Goal: Check status: Check status

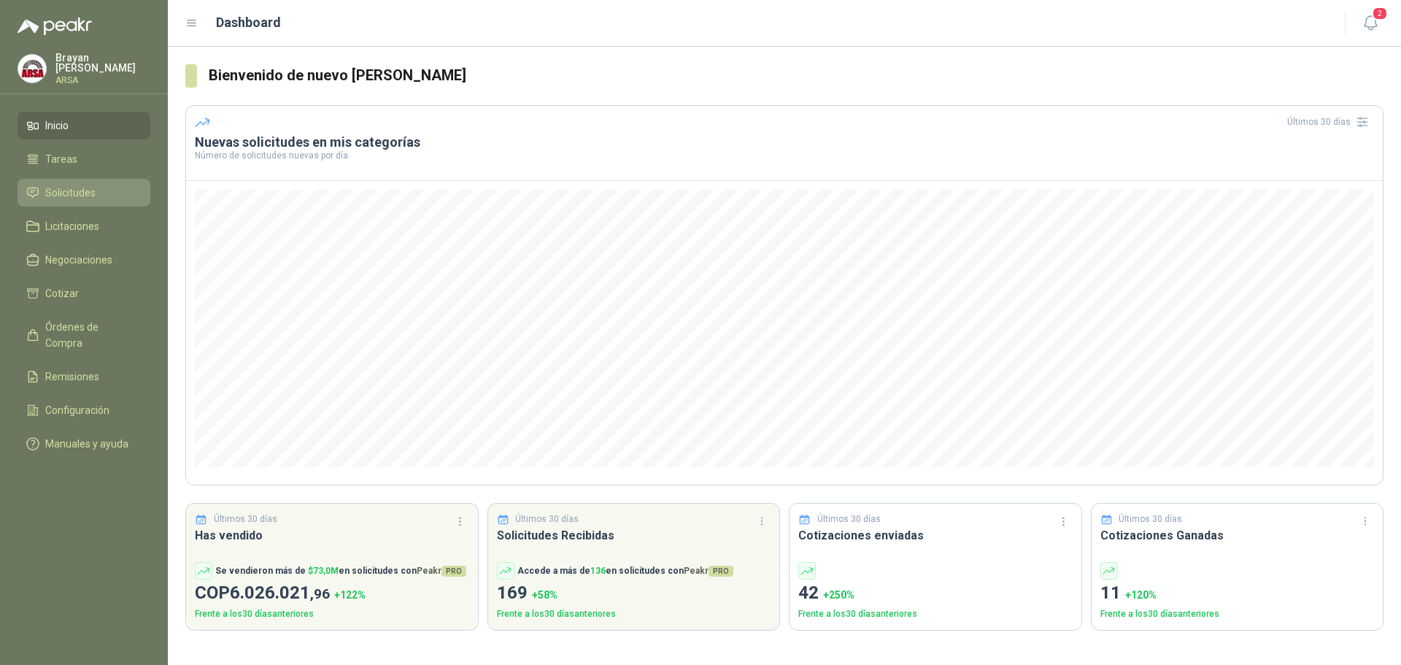
click at [103, 185] on li "Solicitudes" at bounding box center [83, 193] width 115 height 16
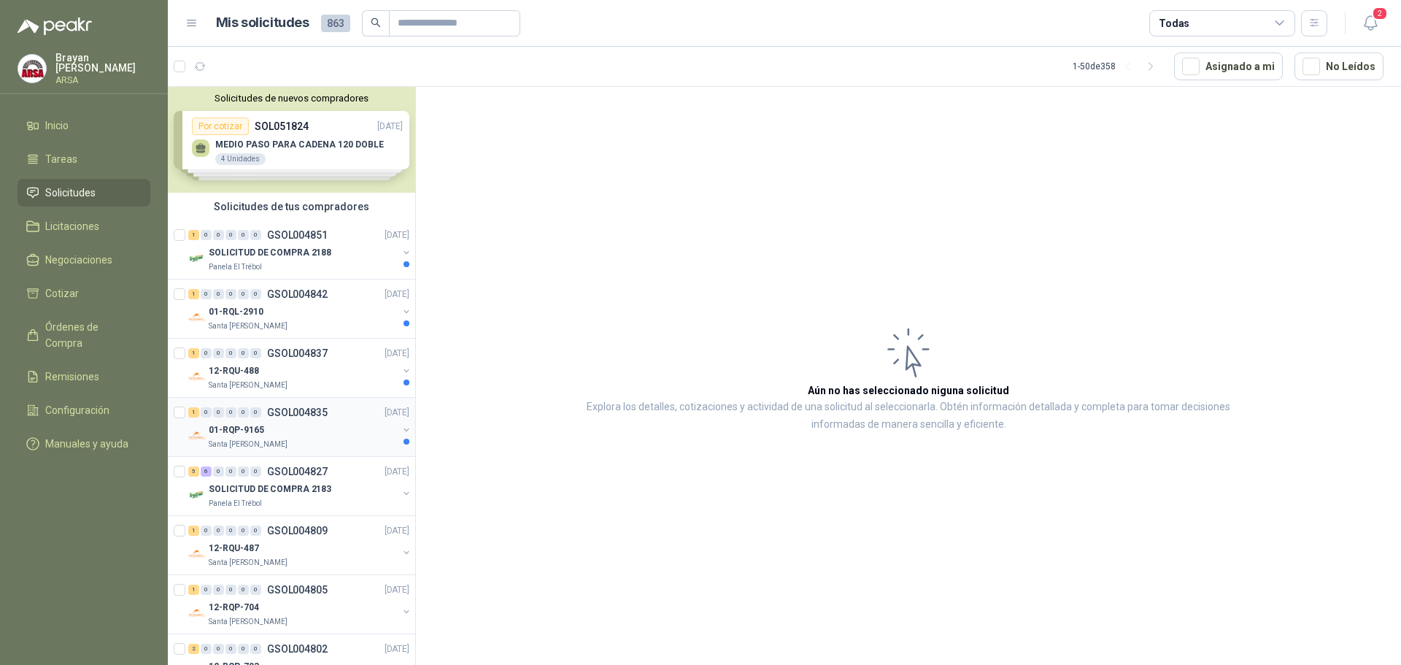
click at [332, 434] on div "01-RQP-9165" at bounding box center [303, 430] width 189 height 18
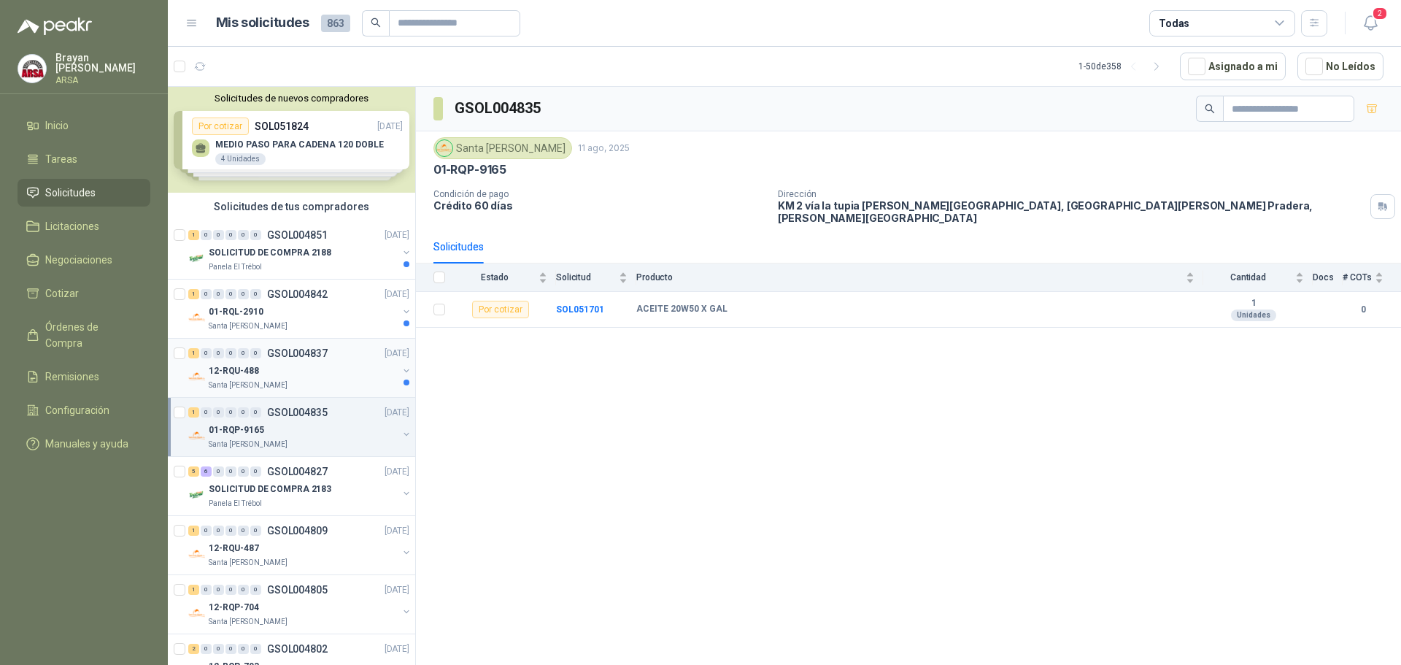
click at [309, 352] on p "GSOL004837" at bounding box center [297, 353] width 61 height 10
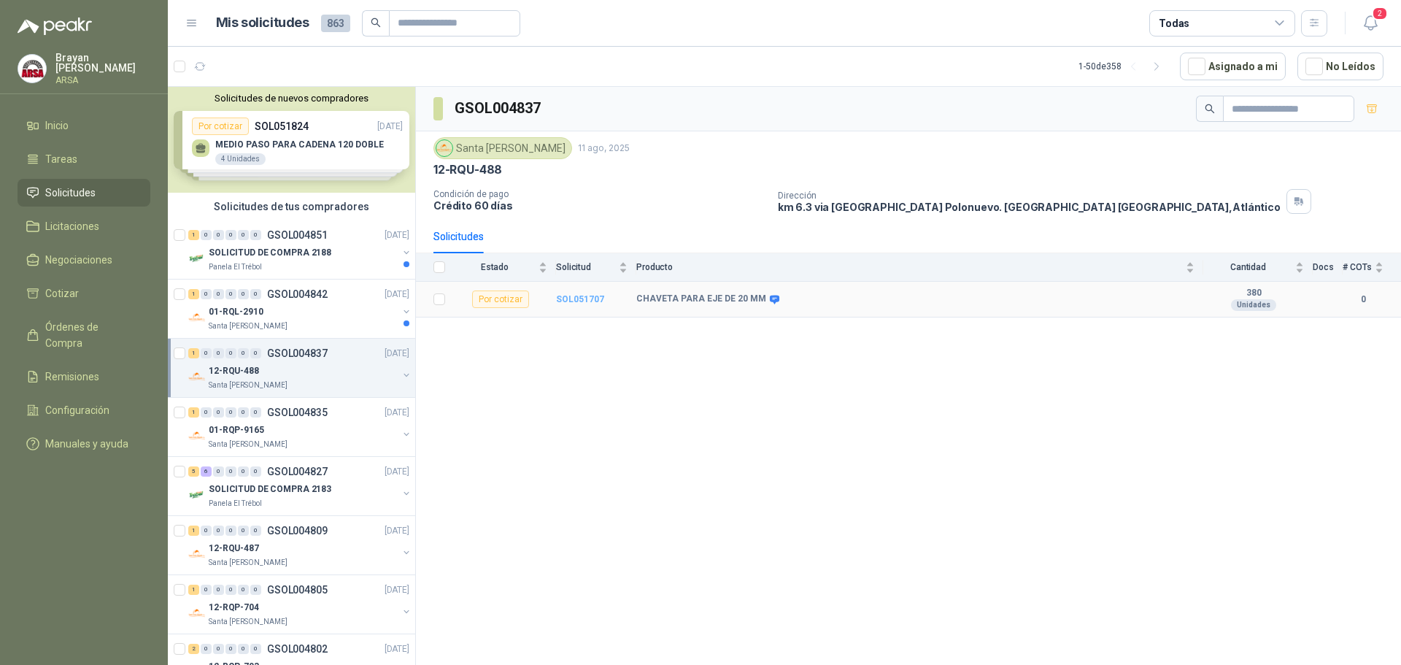
click at [588, 301] on b "SOL051707" at bounding box center [580, 299] width 48 height 10
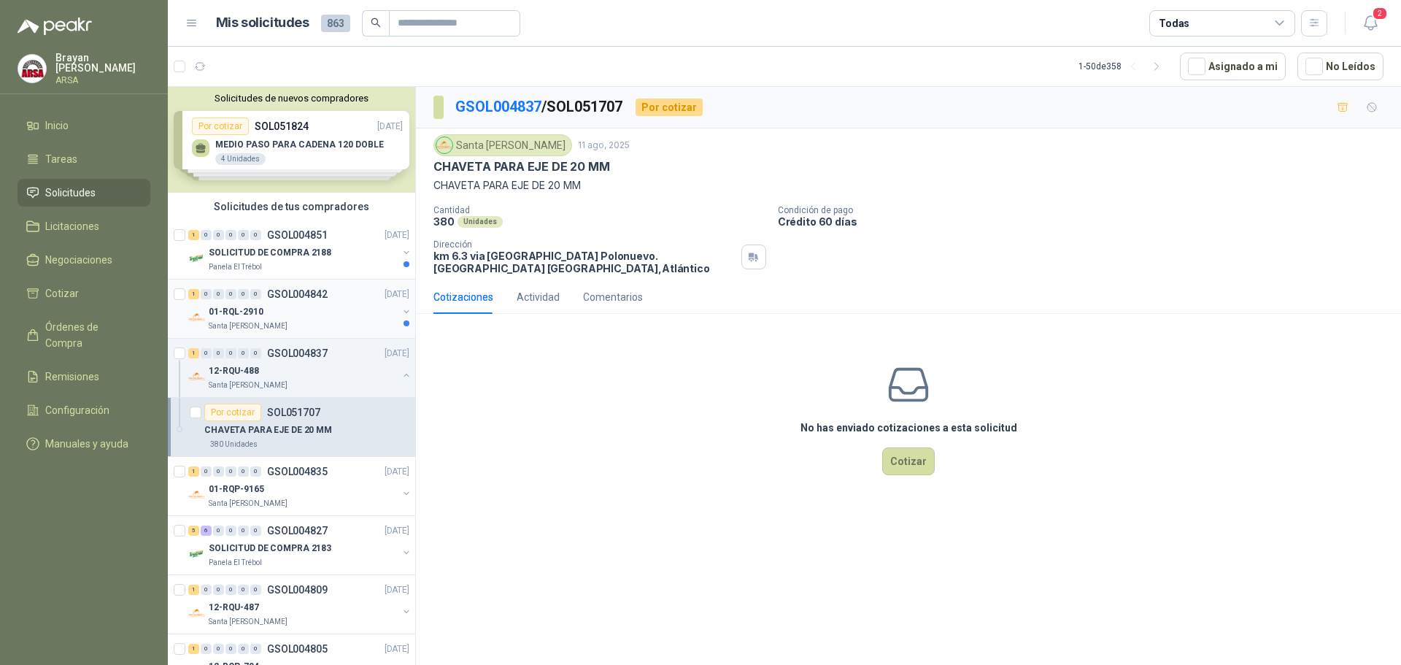
click at [337, 309] on div "01-RQL-2910" at bounding box center [303, 312] width 189 height 18
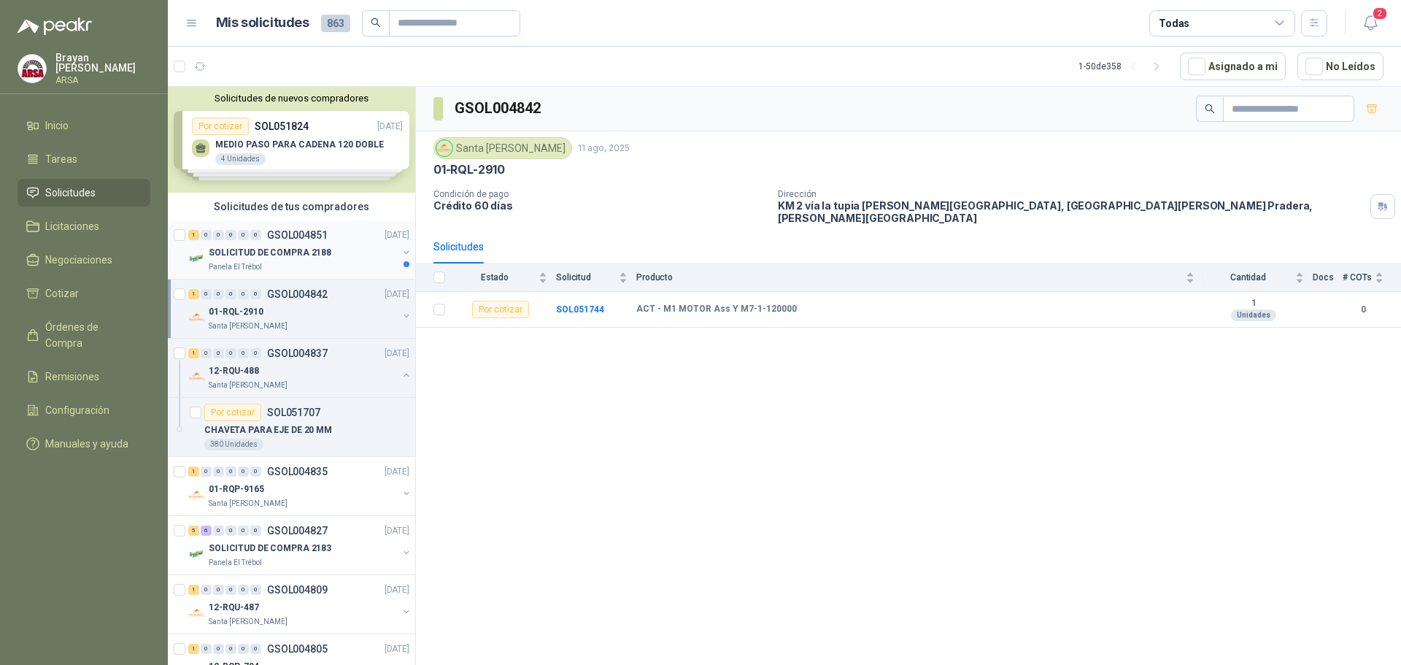
click at [308, 258] on p "SOLICITUD DE COMPRA 2188" at bounding box center [270, 253] width 123 height 14
